Goal: Task Accomplishment & Management: Manage account settings

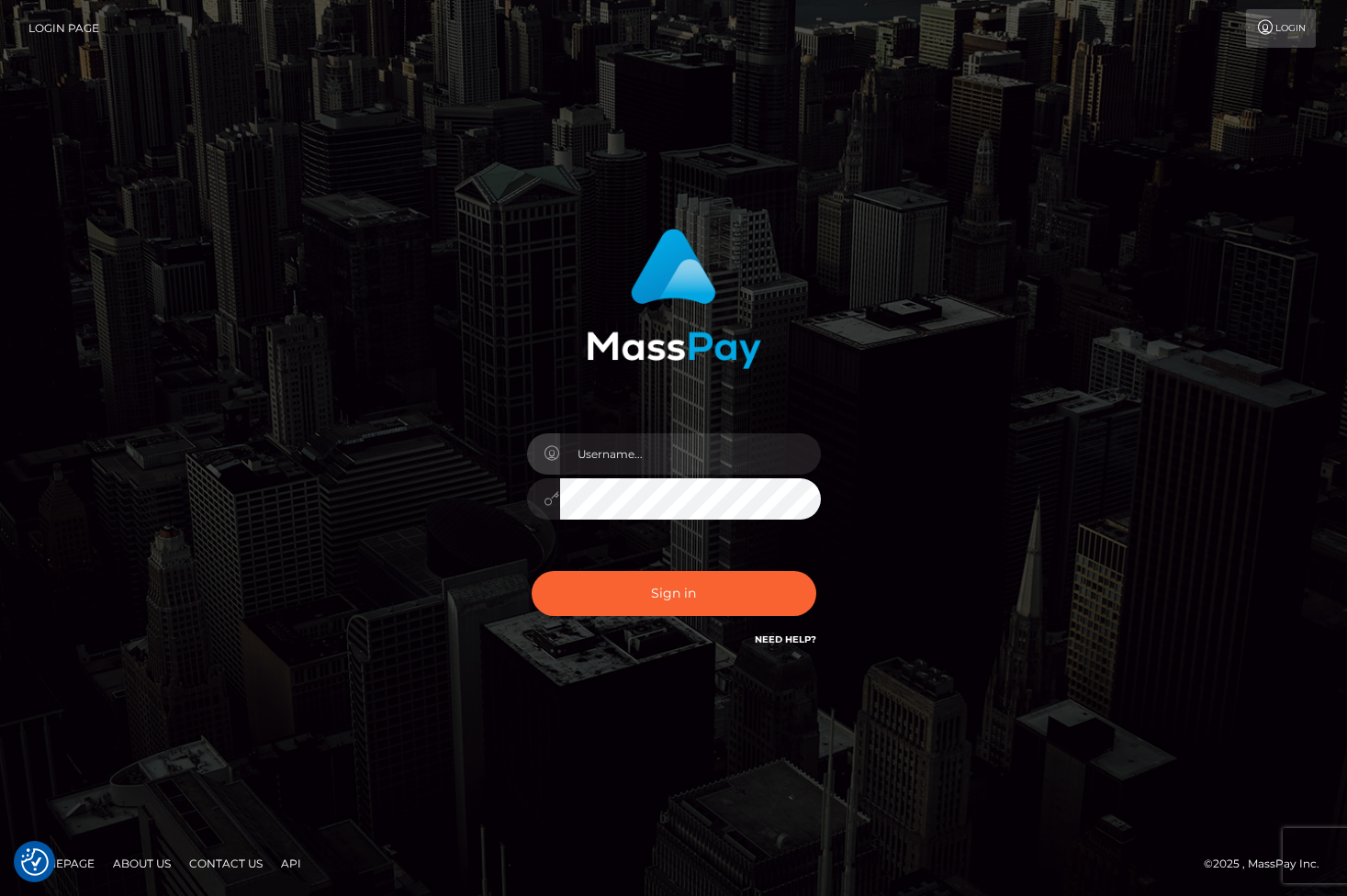
type input "princesspaulina007@gmail.com"
click at [644, 596] on button "Sign in" at bounding box center [674, 593] width 285 height 45
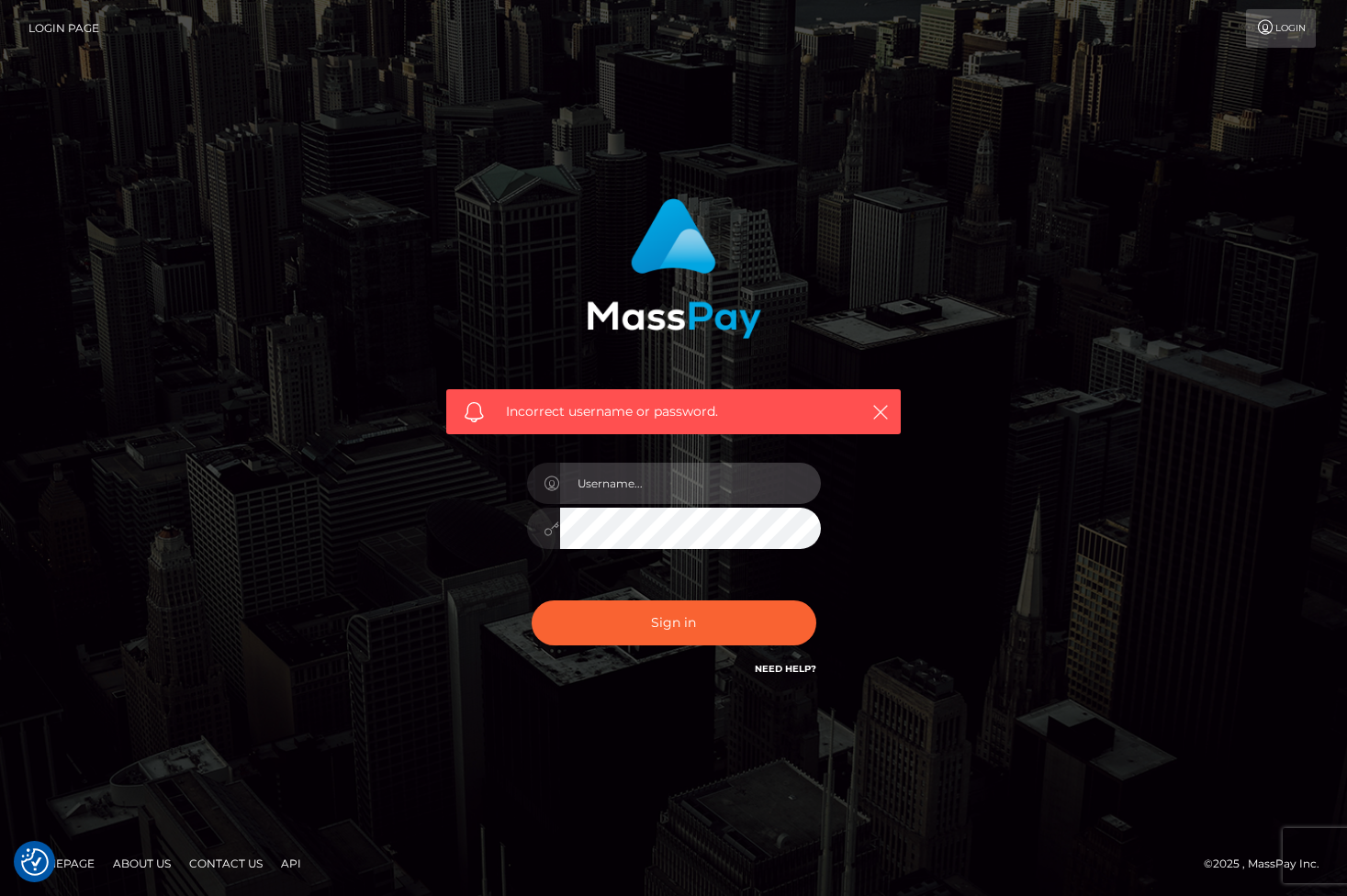
click at [649, 495] on input "text" at bounding box center [690, 482] width 261 height 41
type input "[EMAIL_ADDRESS][DOMAIN_NAME]"
click at [531, 600] on button "Sign in" at bounding box center [674, 622] width 285 height 45
click at [783, 668] on link "Need Help?" at bounding box center [785, 669] width 61 height 11
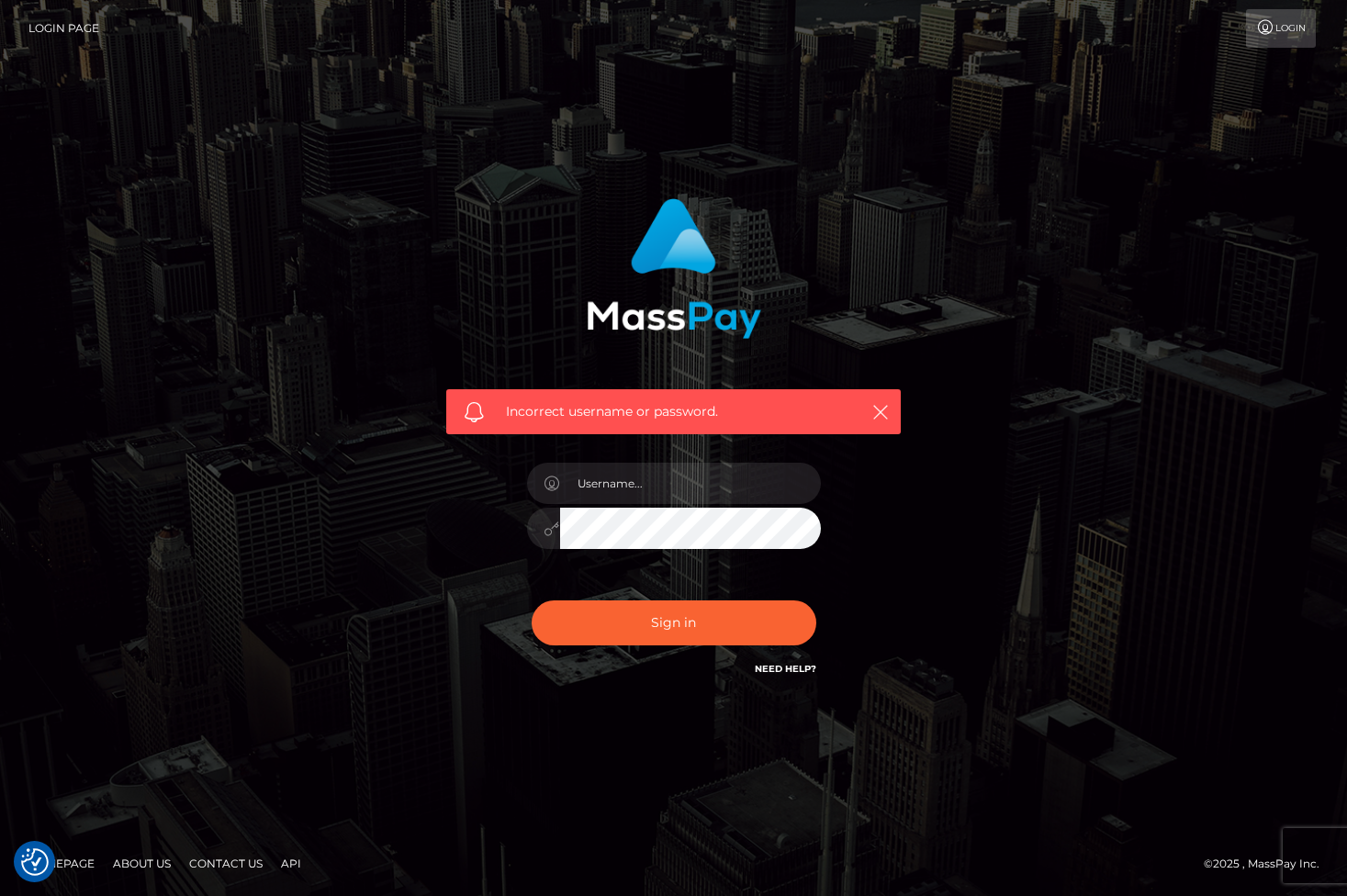
click at [1294, 31] on link "Login" at bounding box center [1280, 29] width 70 height 38
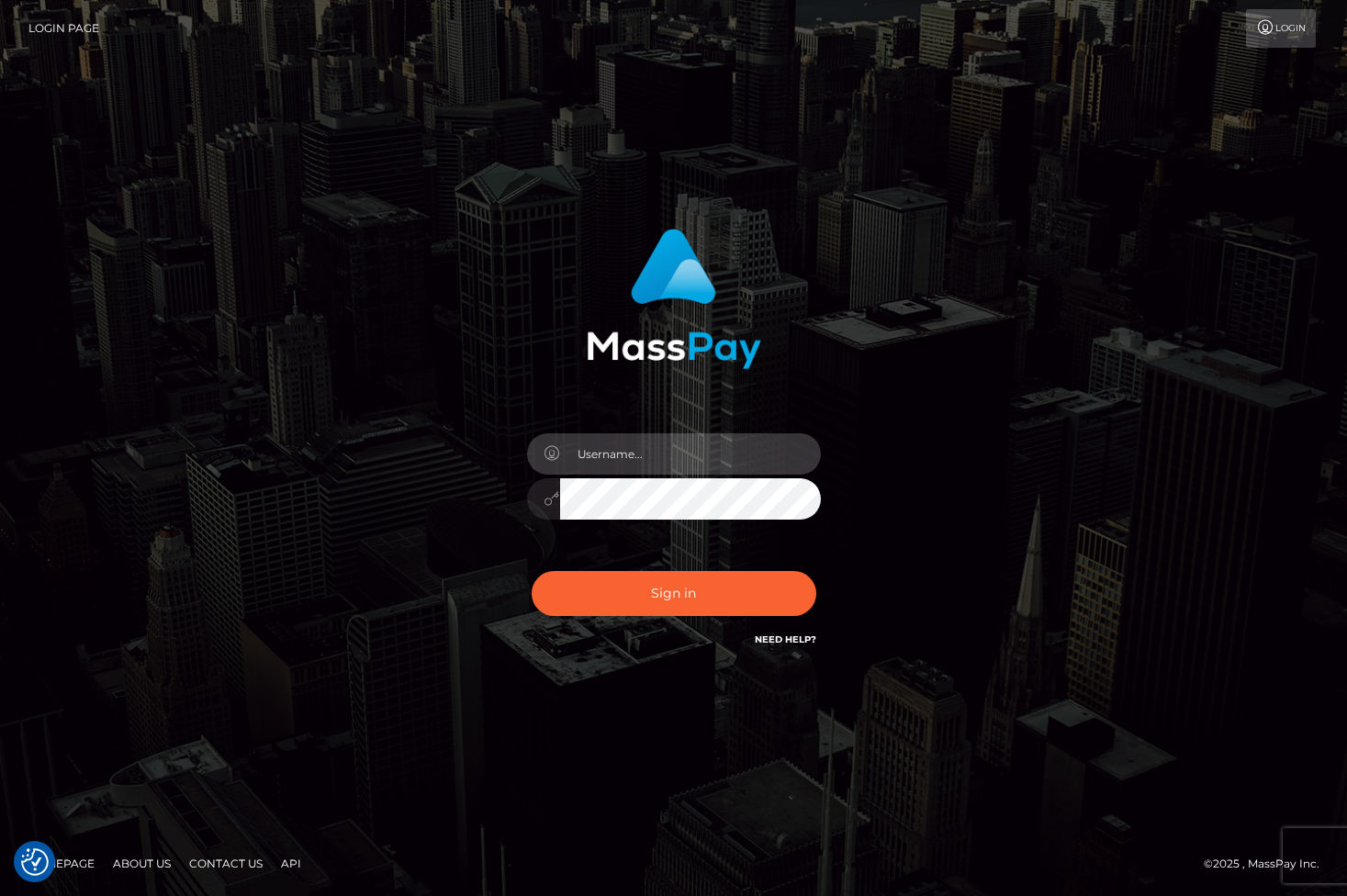
click at [670, 450] on input "text" at bounding box center [690, 454] width 261 height 41
type input "princesspaulina007@gmail.com"
click at [531, 571] on button "Sign in" at bounding box center [674, 593] width 285 height 45
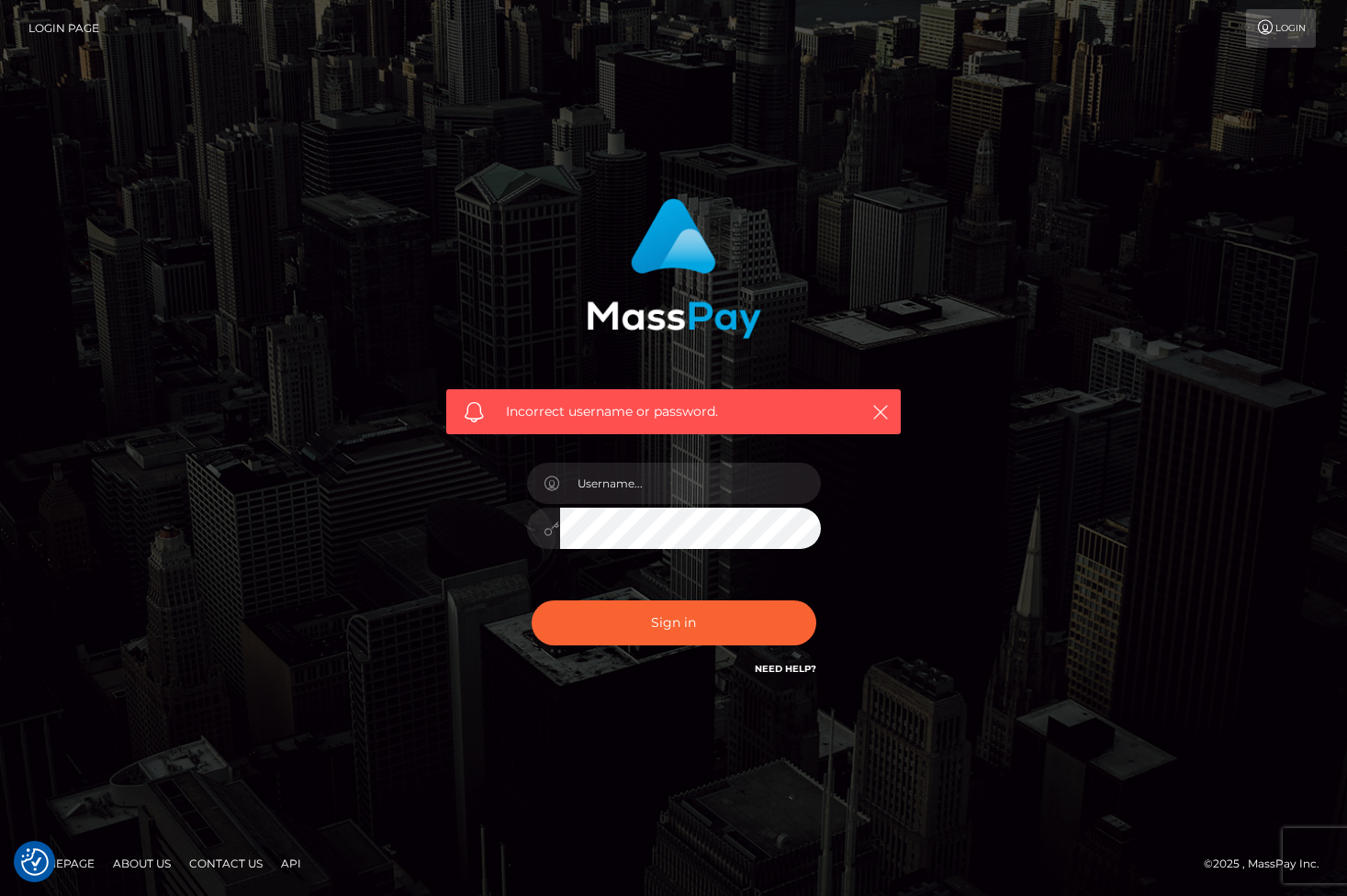
click at [659, 437] on div "Incorrect username or password." at bounding box center [674, 438] width 481 height 509
click at [863, 509] on div "Incorrect username or password." at bounding box center [674, 438] width 481 height 509
click at [1277, 23] on link "Login" at bounding box center [1280, 29] width 70 height 38
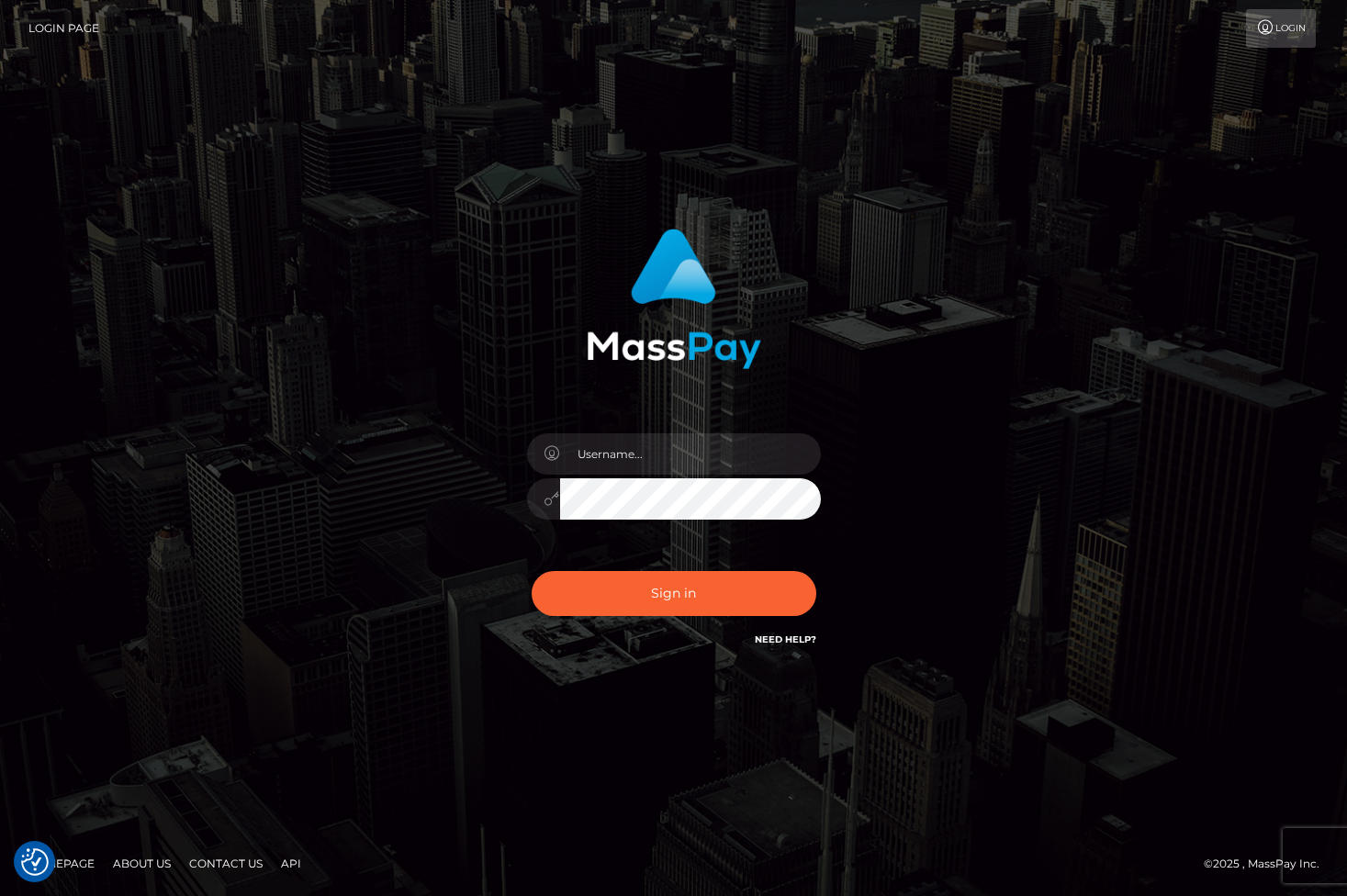
click at [78, 29] on link "Login Page" at bounding box center [64, 29] width 71 height 38
click at [619, 452] on input "text" at bounding box center [690, 454] width 261 height 41
type input "[EMAIL_ADDRESS][DOMAIN_NAME]"
click at [763, 595] on button "Sign in" at bounding box center [674, 593] width 285 height 45
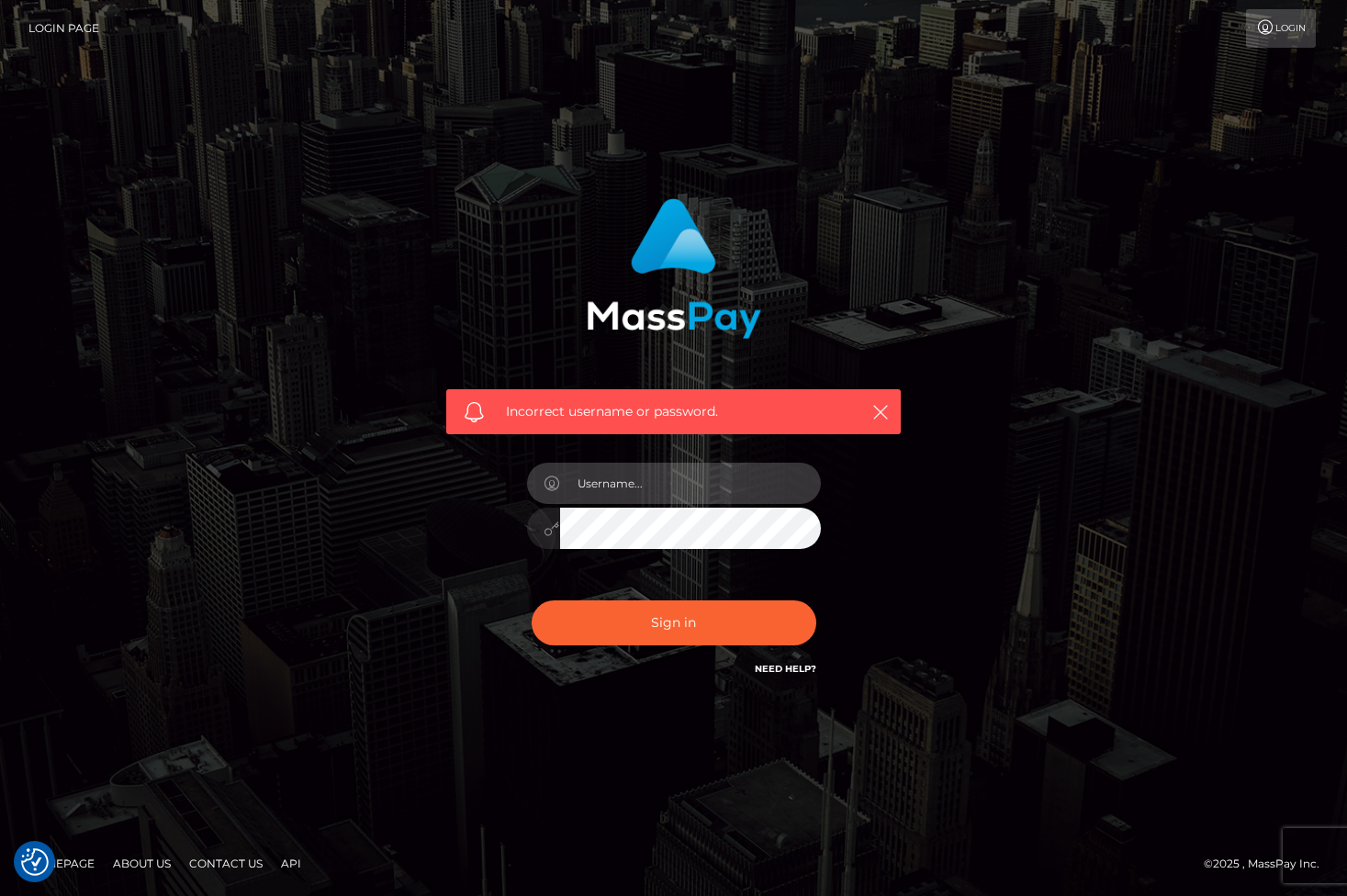
click at [672, 493] on input "text" at bounding box center [690, 482] width 261 height 41
type input "[EMAIL_ADDRESS][DOMAIN_NAME]"
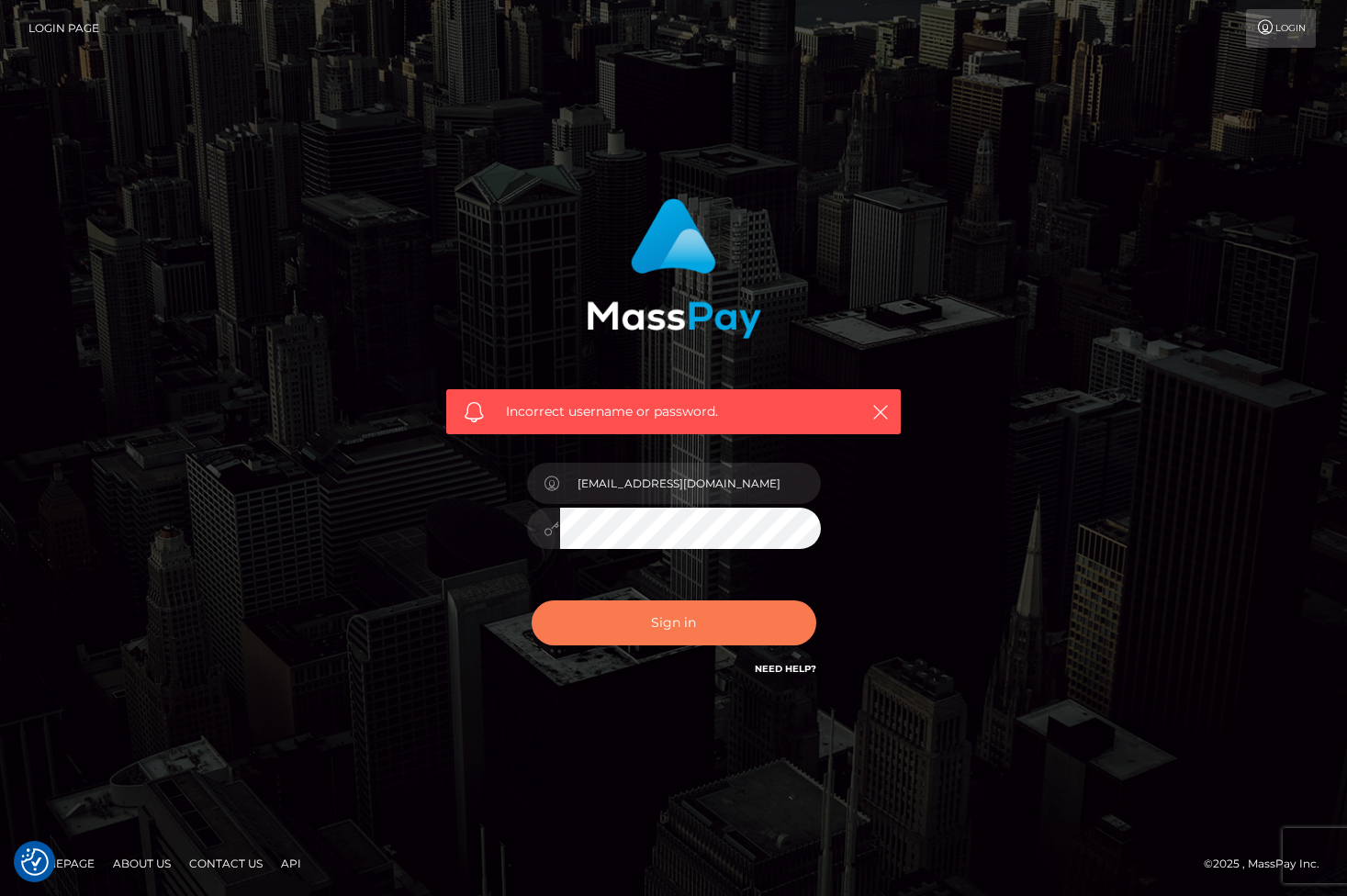
click at [724, 626] on button "Sign in" at bounding box center [674, 622] width 285 height 45
